Goal: Navigation & Orientation: Go to known website

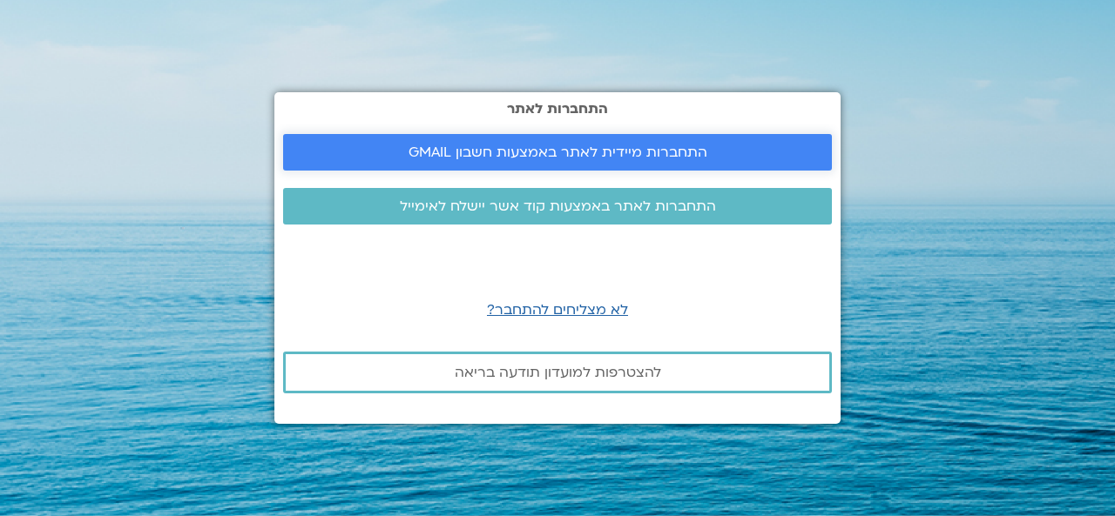
click at [414, 150] on span "התחברות מיידית לאתר באמצעות חשבון GMAIL" at bounding box center [557, 153] width 299 height 16
click at [625, 159] on span "התחברות מיידית לאתר באמצעות חשבון GMAIL" at bounding box center [557, 153] width 299 height 16
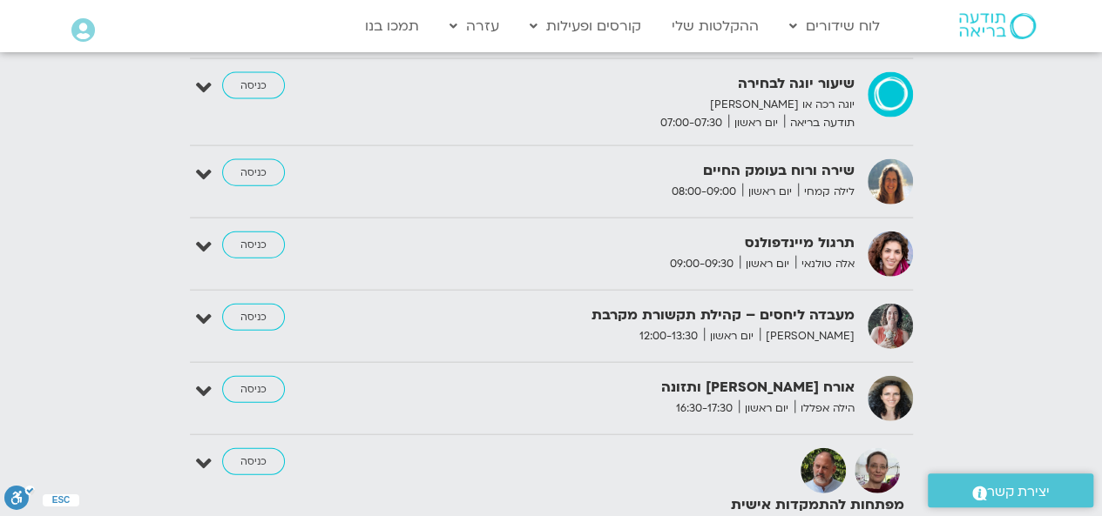
scroll to position [1916, 0]
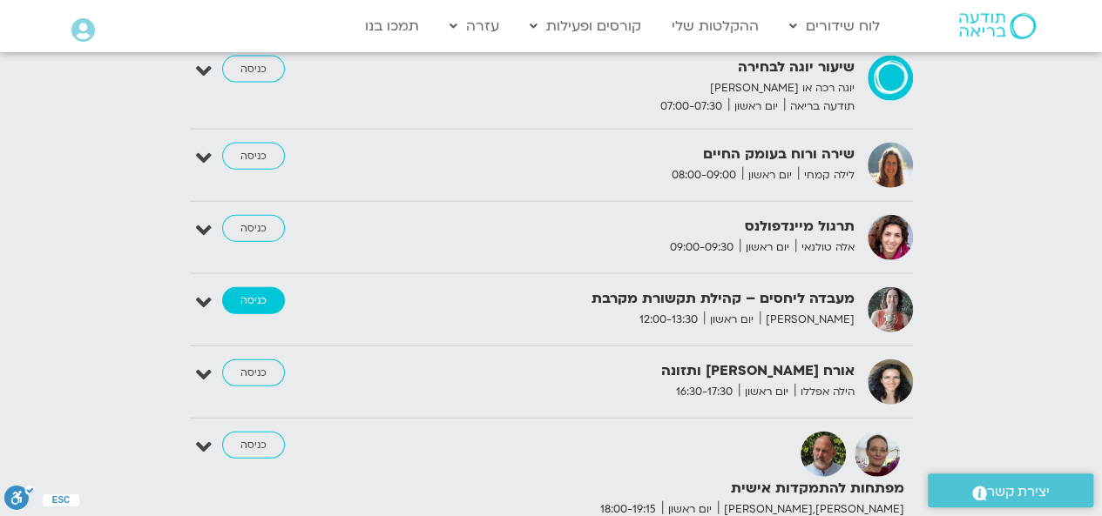
click at [272, 287] on link "כניסה" at bounding box center [253, 301] width 63 height 28
